Goal: Find contact information: Find contact information

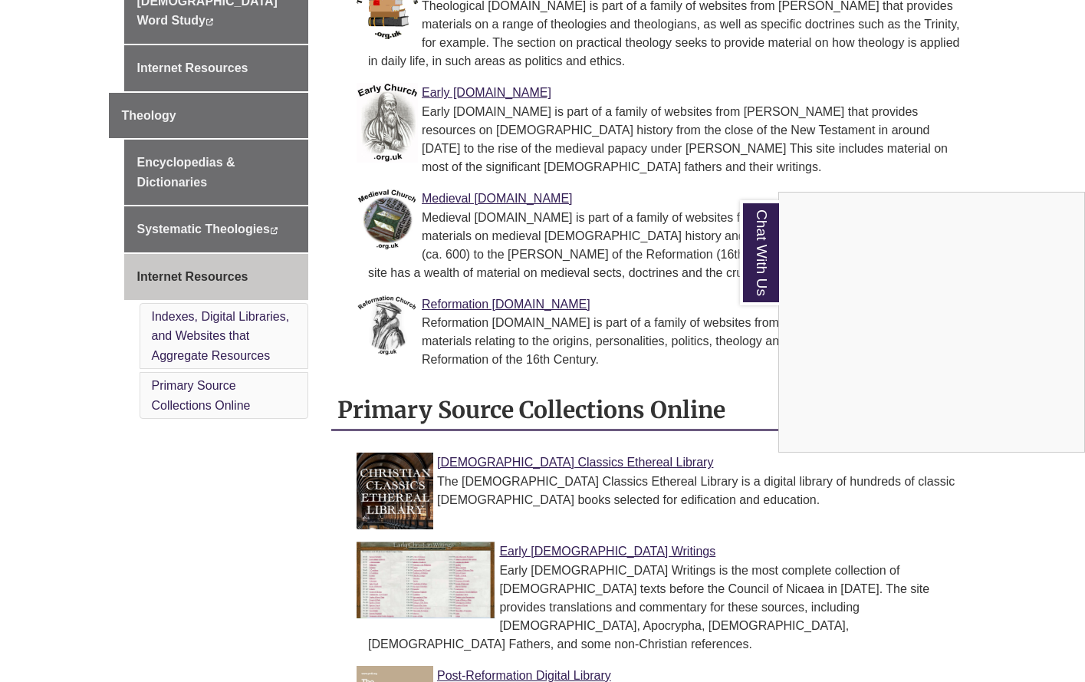
scroll to position [920, 0]
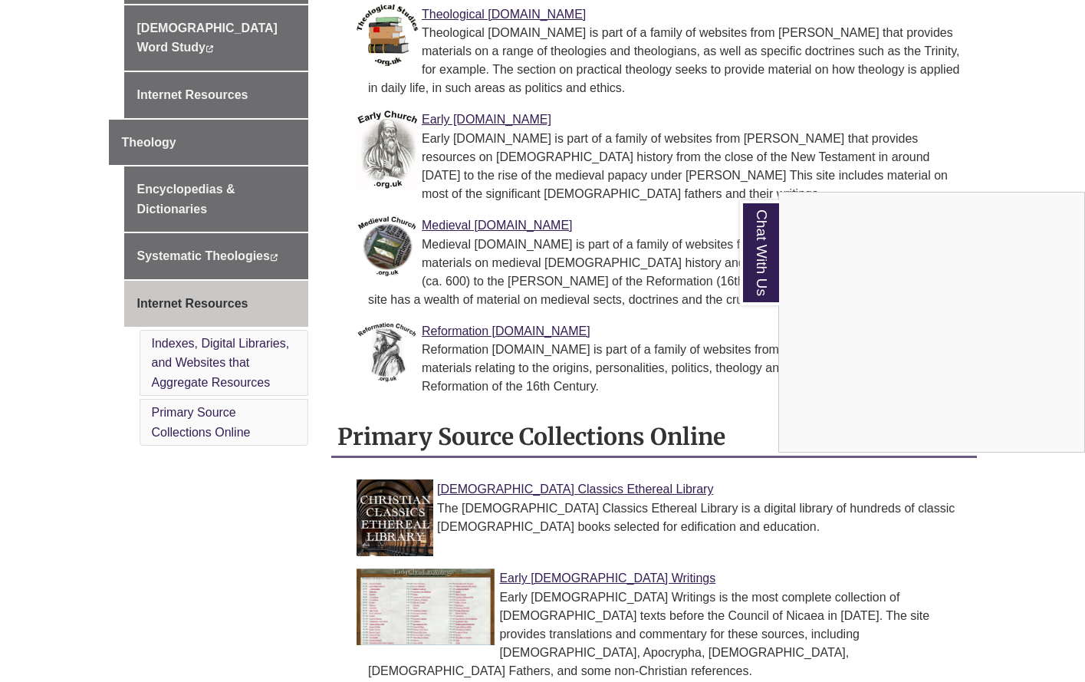
click at [195, 185] on div "Chat With Us" at bounding box center [542, 341] width 1085 height 682
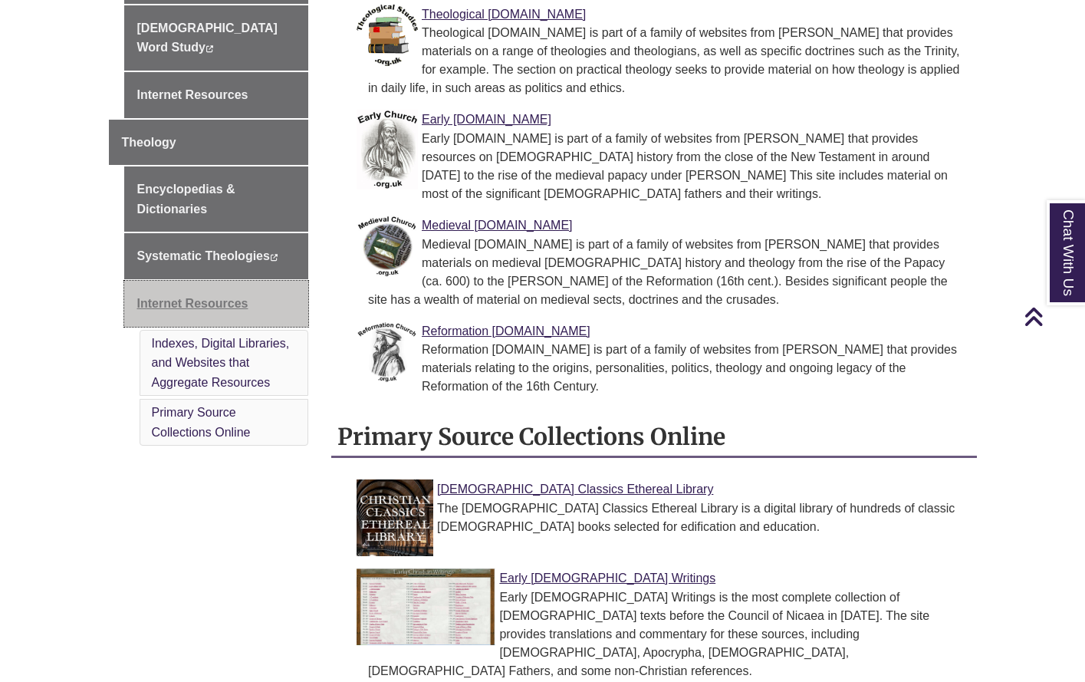
click at [196, 281] on link "Internet Resources" at bounding box center [216, 304] width 185 height 46
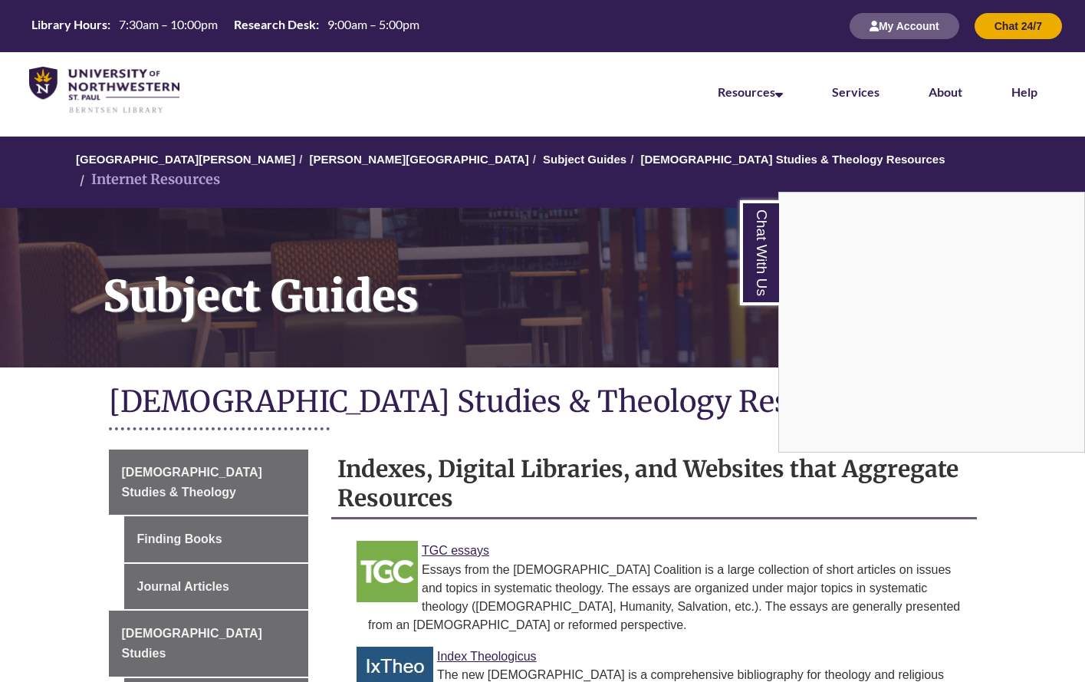
click at [269, 387] on div "Chat With Us" at bounding box center [542, 341] width 1085 height 682
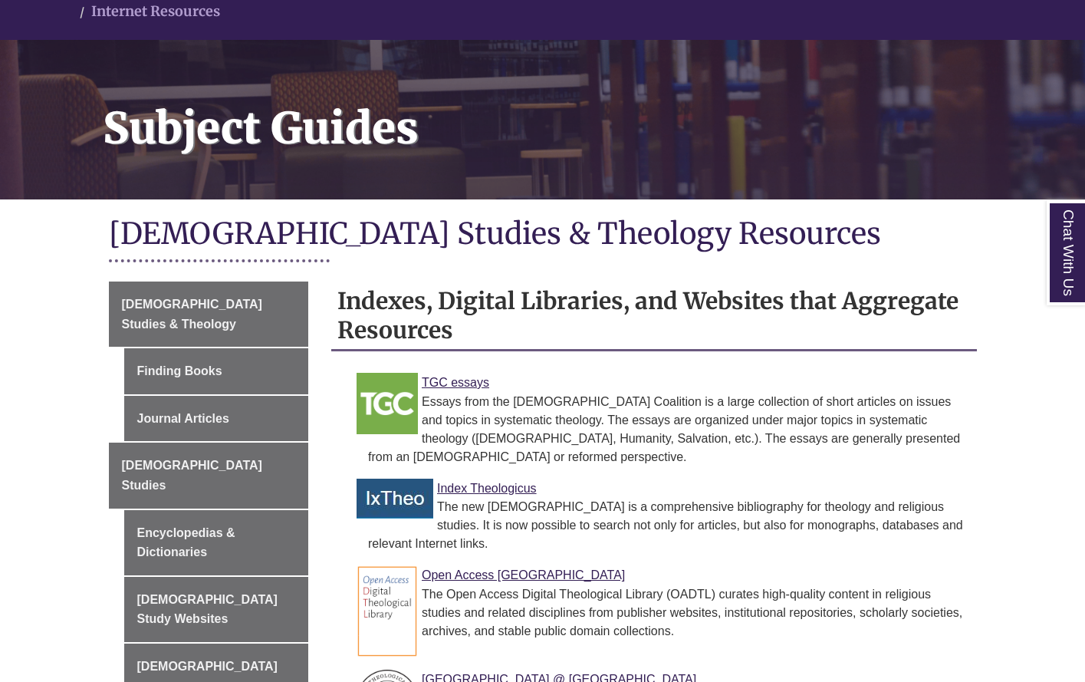
scroll to position [230, 0]
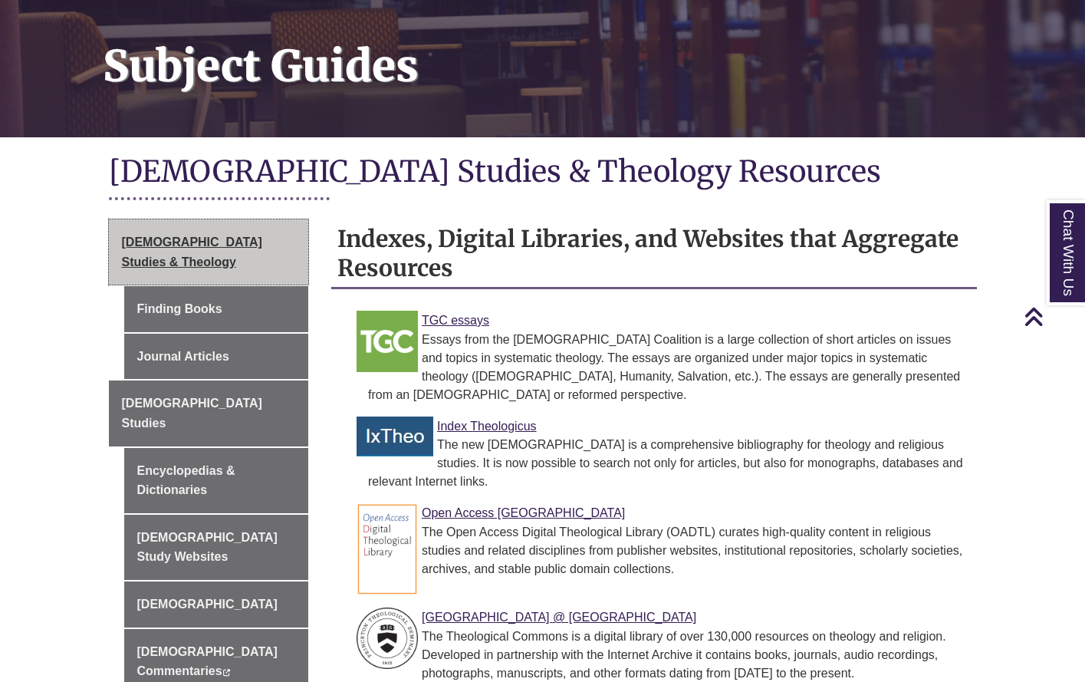
click at [187, 235] on span "[DEMOGRAPHIC_DATA] Studies & Theology" at bounding box center [192, 251] width 140 height 33
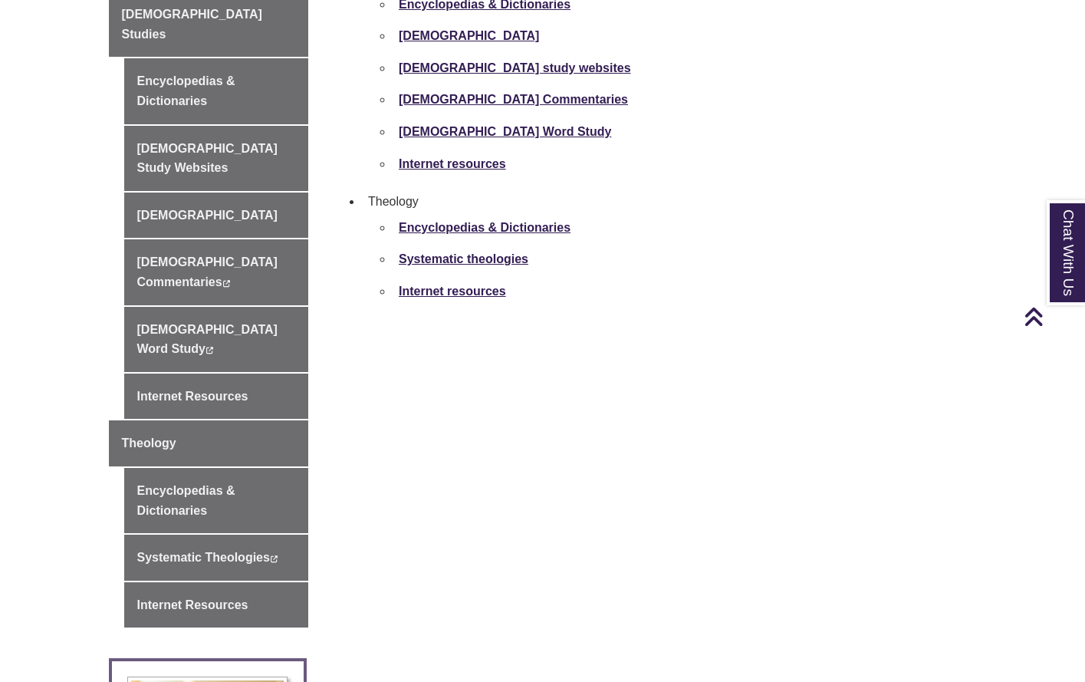
scroll to position [1074, 0]
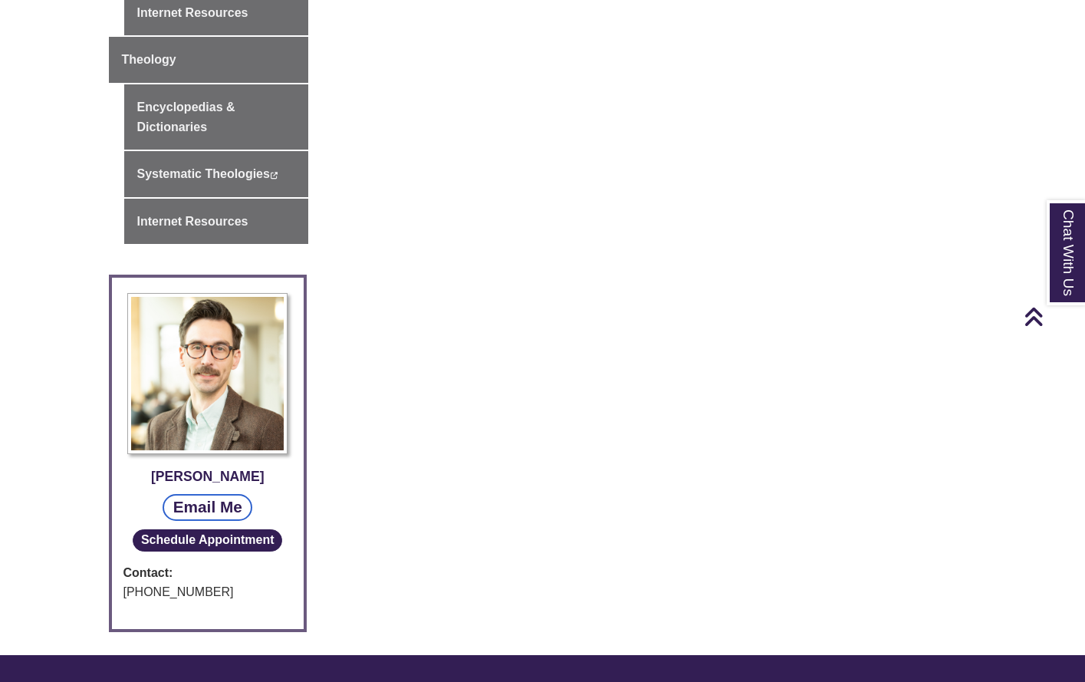
click at [216, 494] on link "Email Me" at bounding box center [208, 507] width 90 height 27
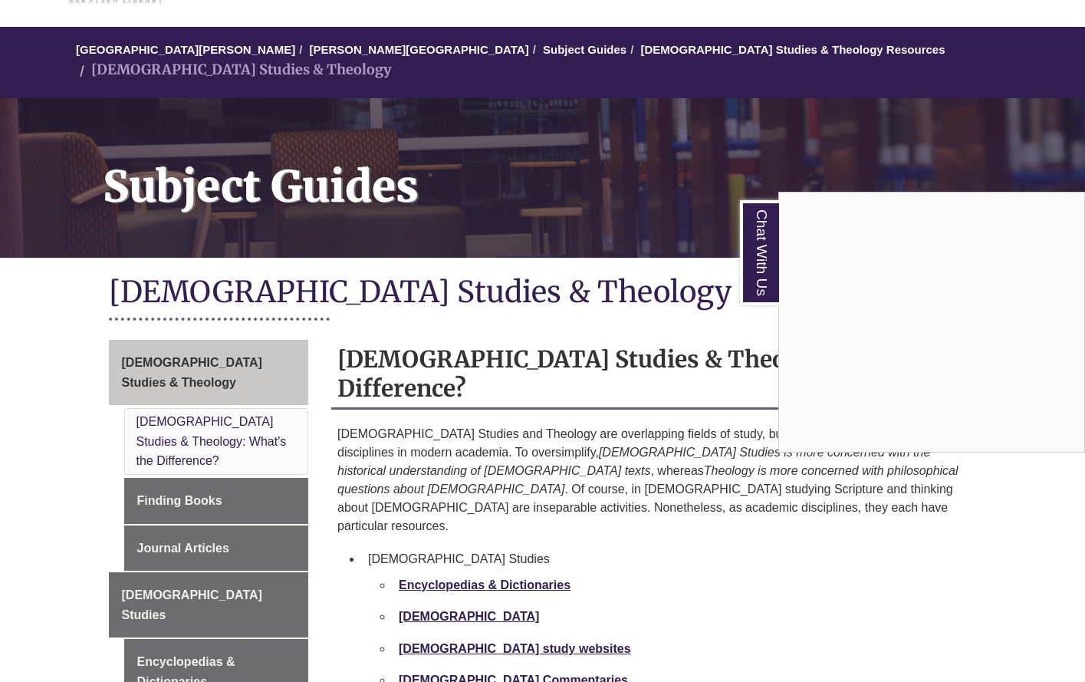
scroll to position [0, 0]
